Goal: Task Accomplishment & Management: Manage account settings

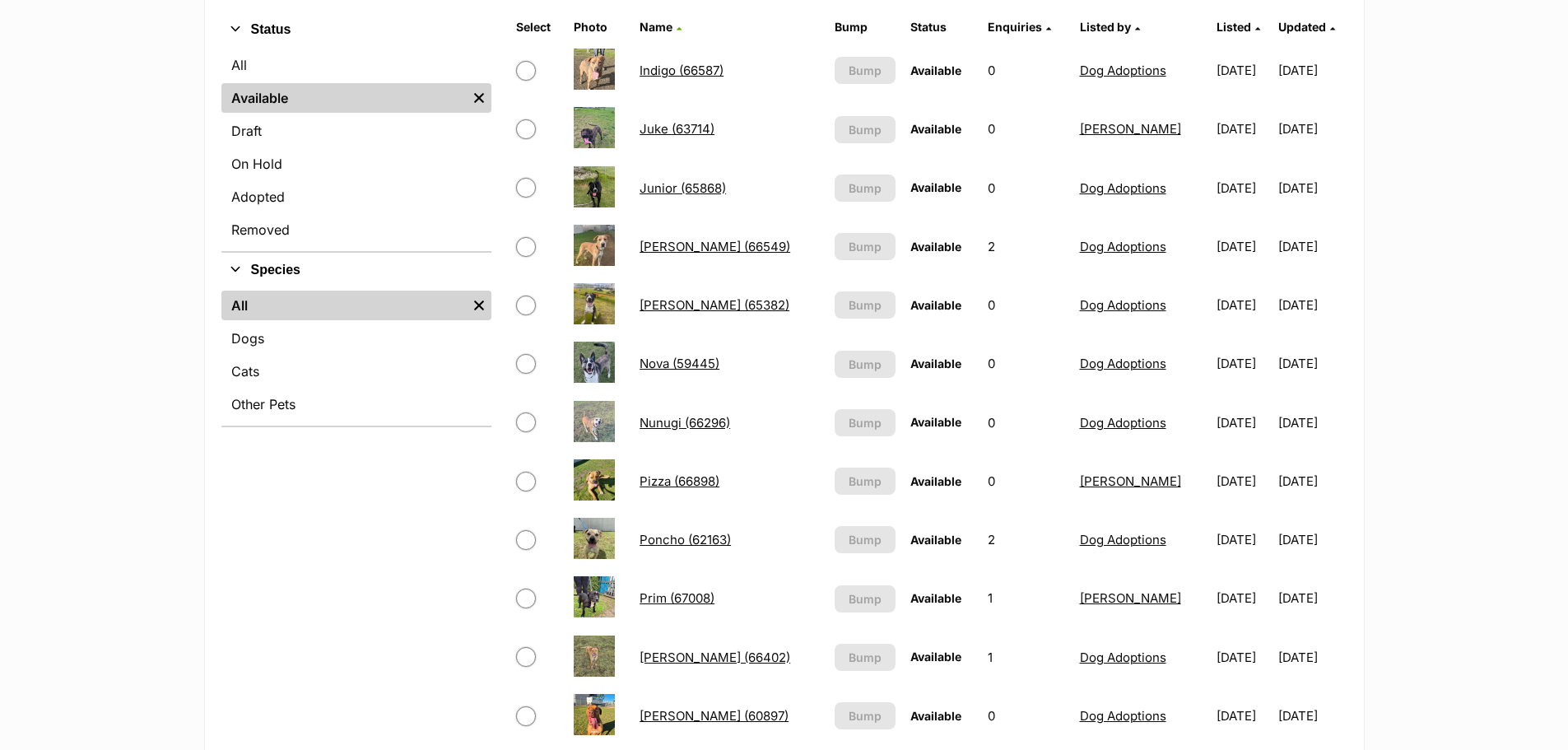
scroll to position [494, 0]
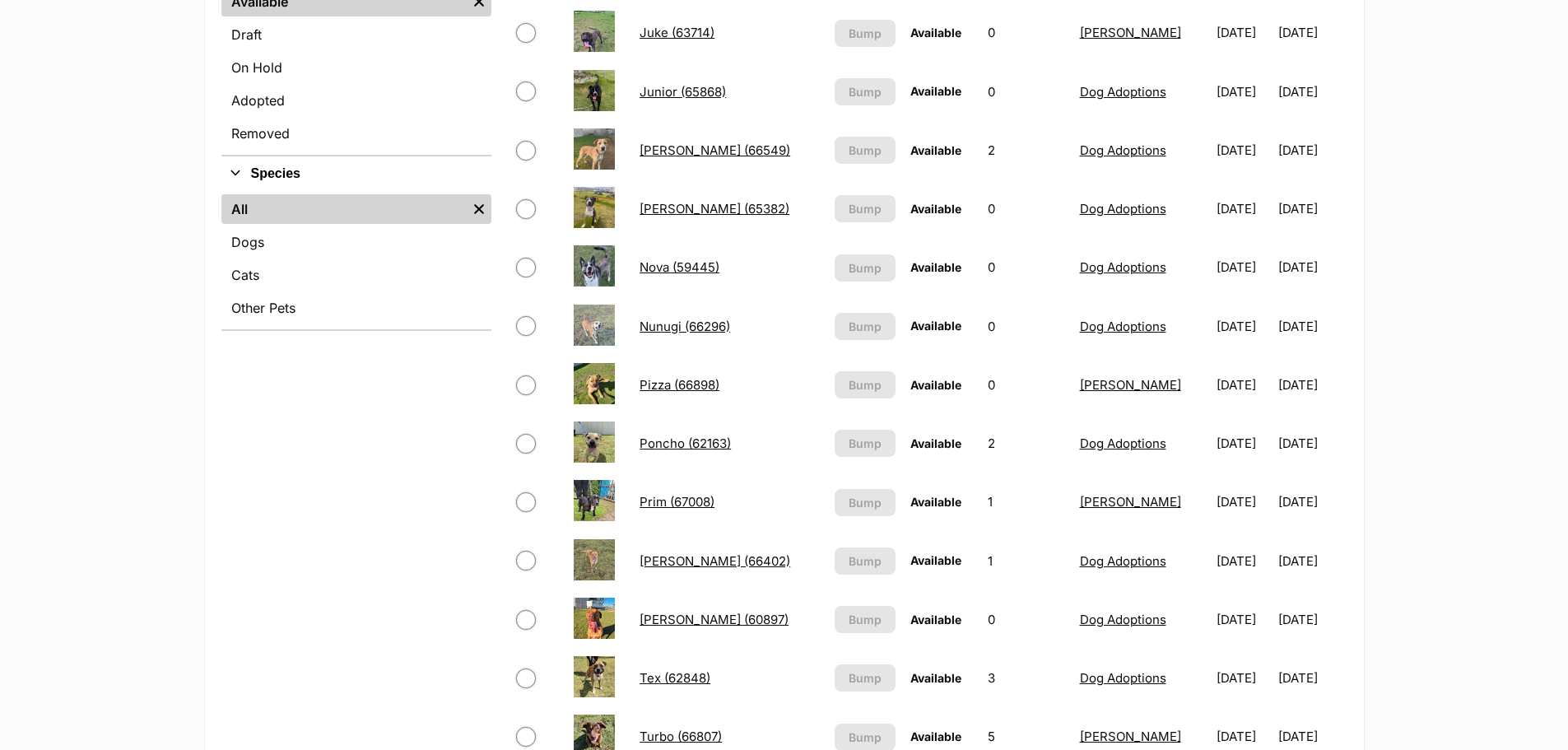
click at [530, 453] on input "checkbox" at bounding box center [526, 503] width 20 height 20
checkbox input "true"
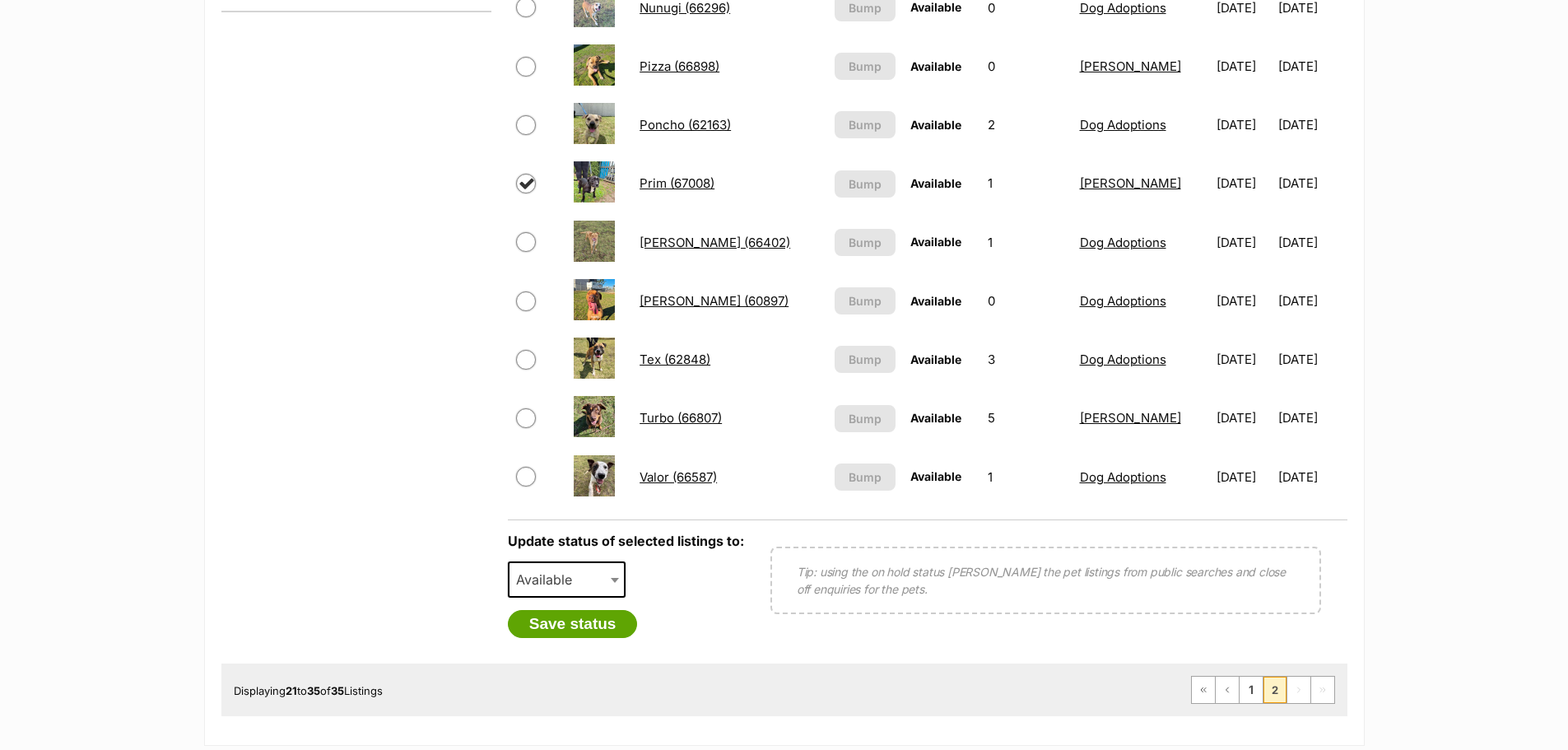
scroll to position [823, 0]
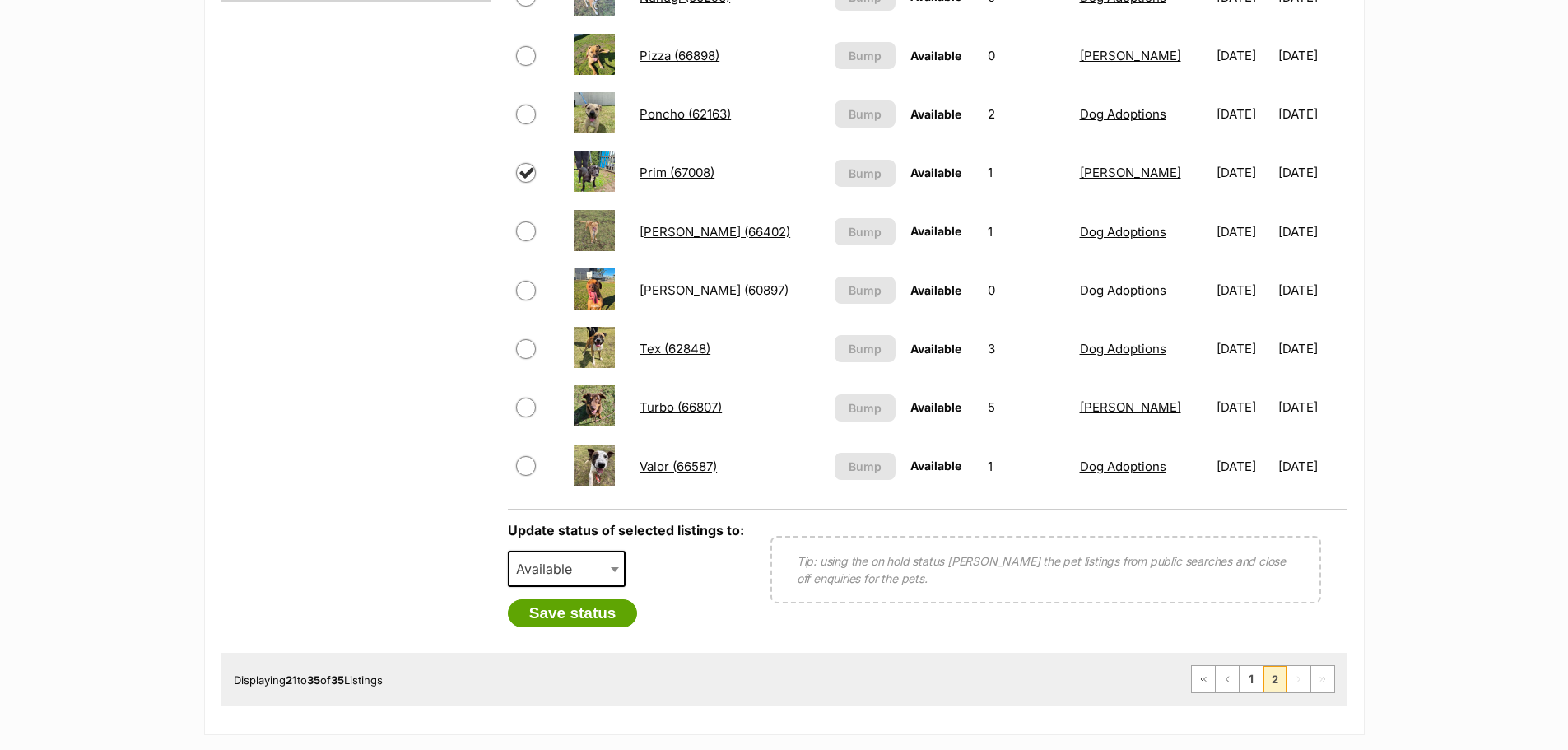
click at [587, 453] on span "Available" at bounding box center [549, 568] width 79 height 23
select select "rehomed"
click at [597, 453] on button "Save status" at bounding box center [573, 613] width 130 height 28
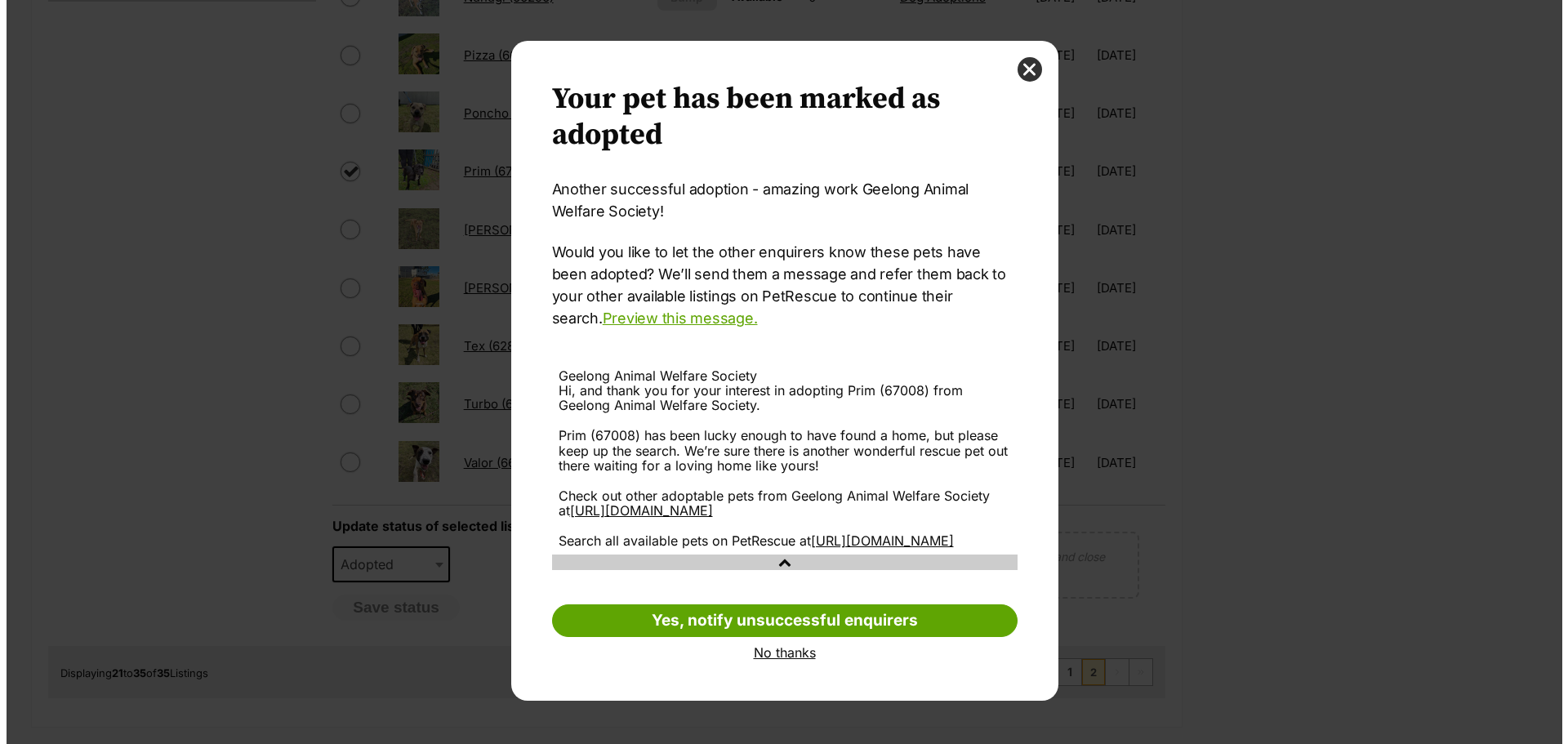
scroll to position [0, 0]
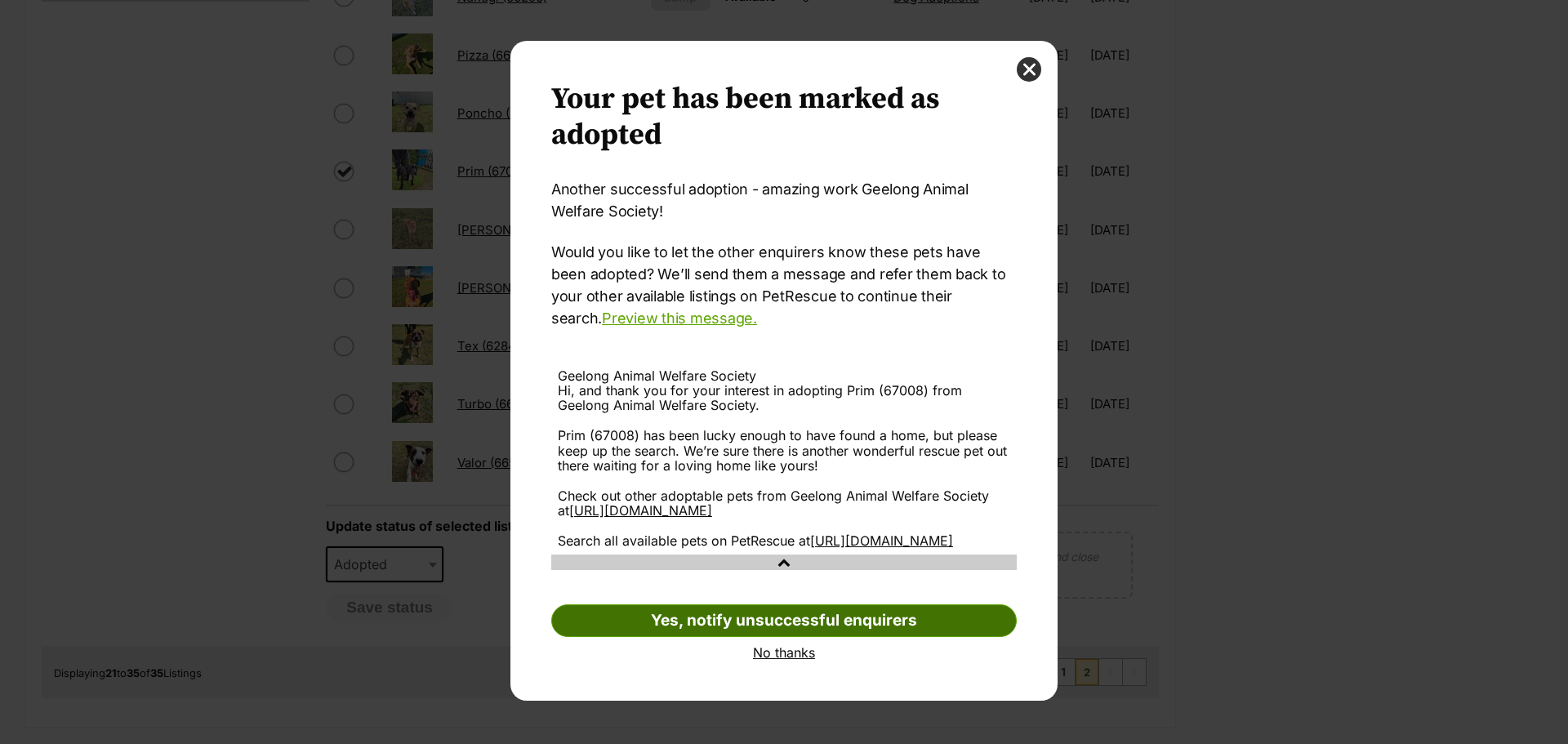
click at [785, 449] on link "Yes, notify unsuccessful enquirers" at bounding box center [784, 621] width 465 height 33
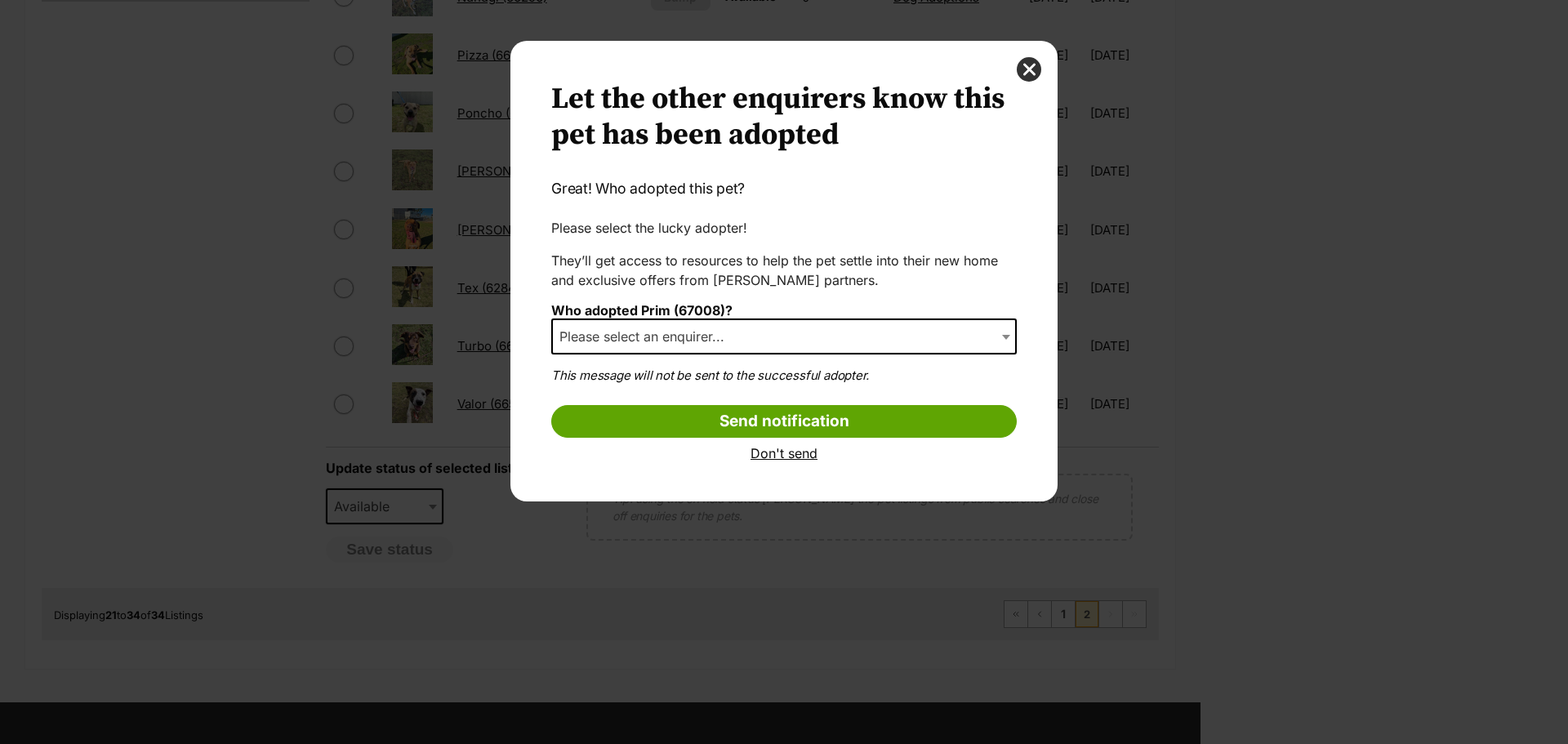
click at [790, 449] on link "Don't send" at bounding box center [784, 453] width 465 height 14
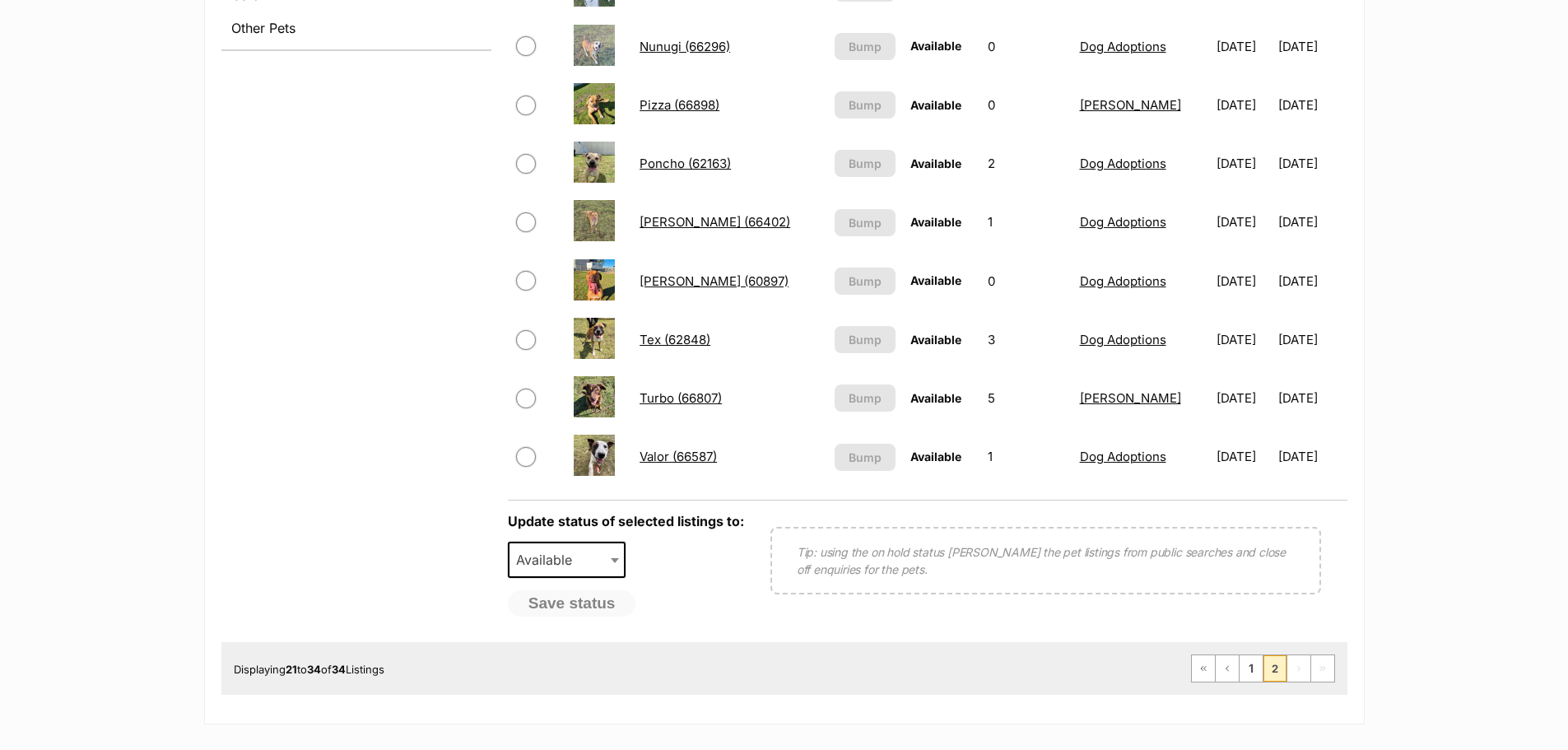
scroll to position [823, 0]
